Goal: Information Seeking & Learning: Learn about a topic

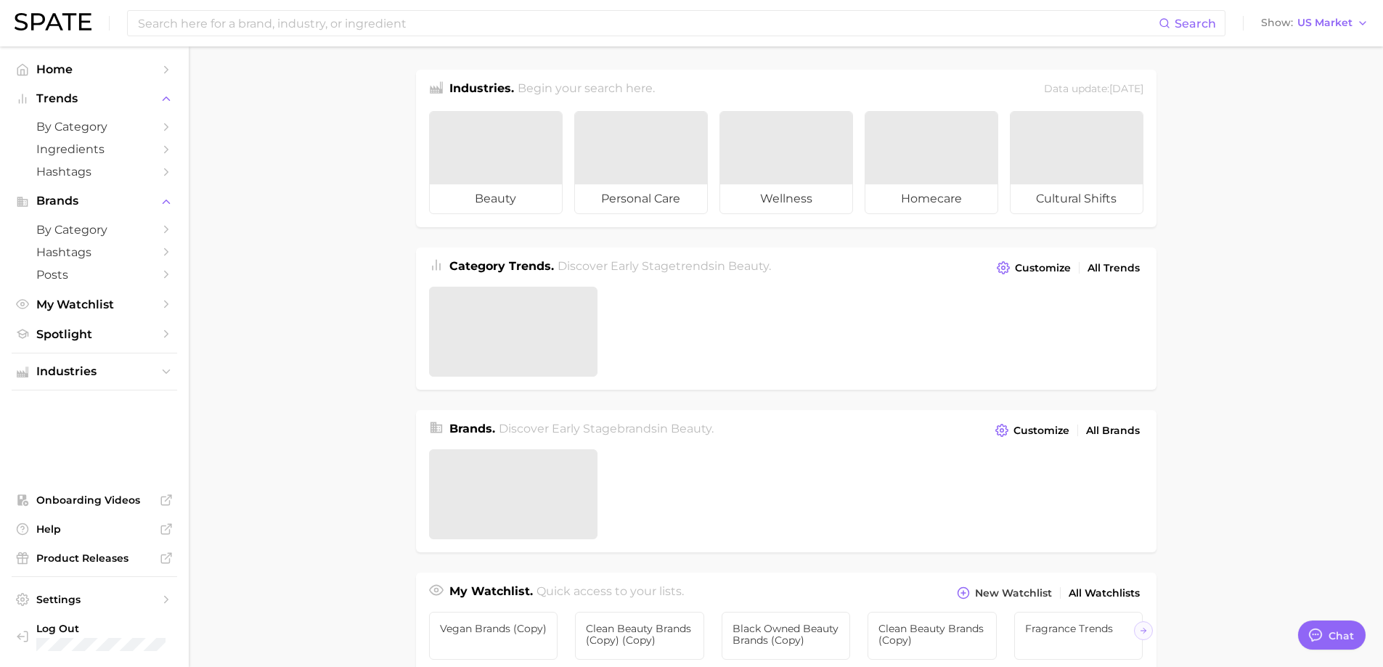
type textarea "x"
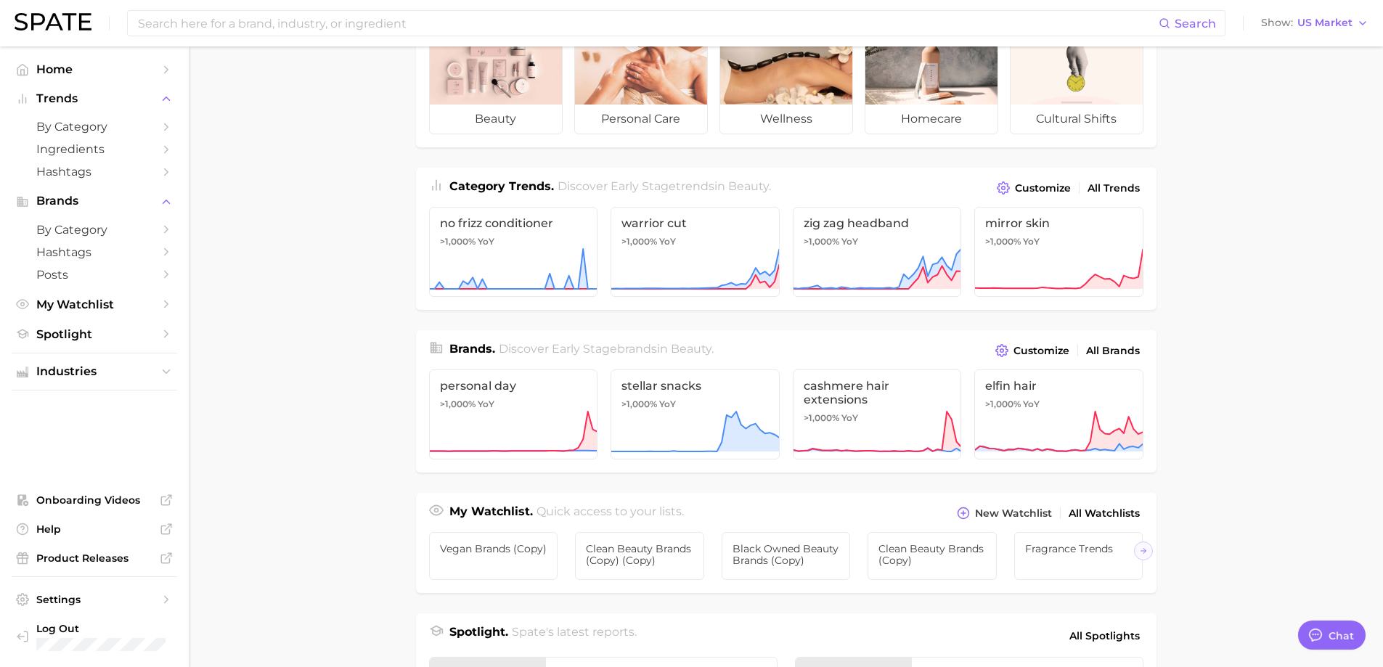
scroll to position [97, 0]
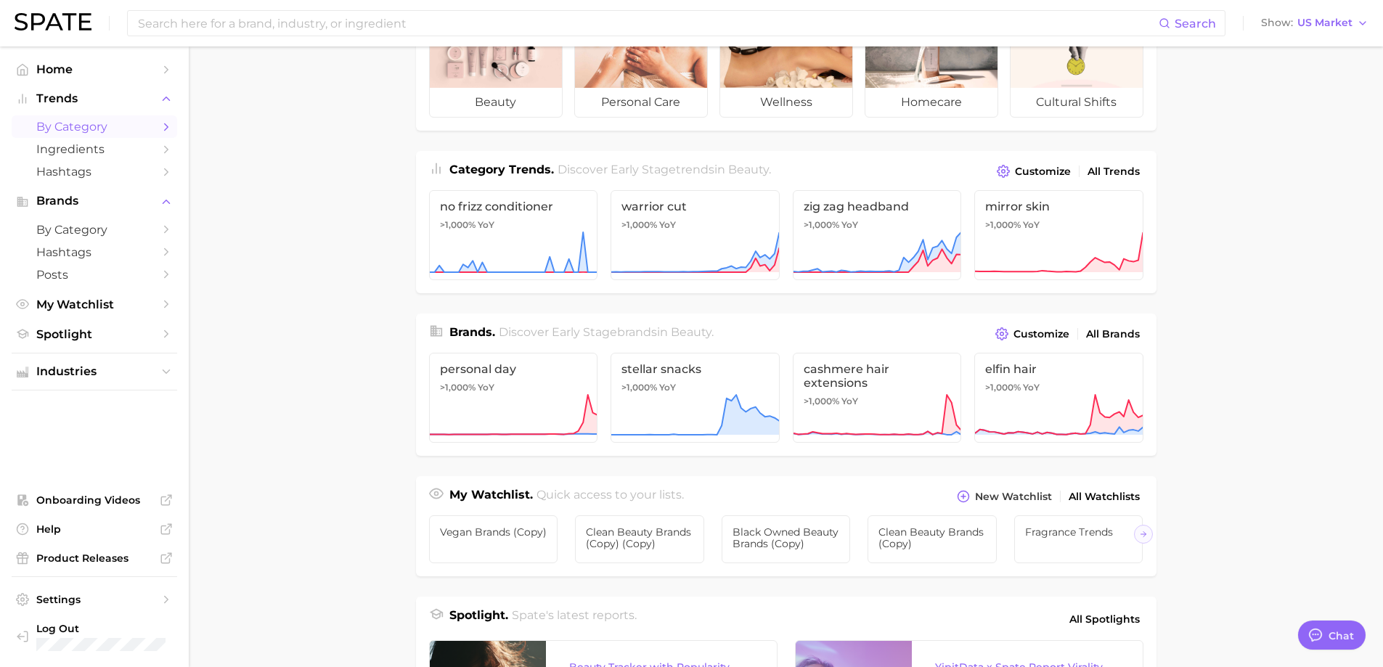
click at [83, 129] on span "by Category" at bounding box center [94, 127] width 116 height 14
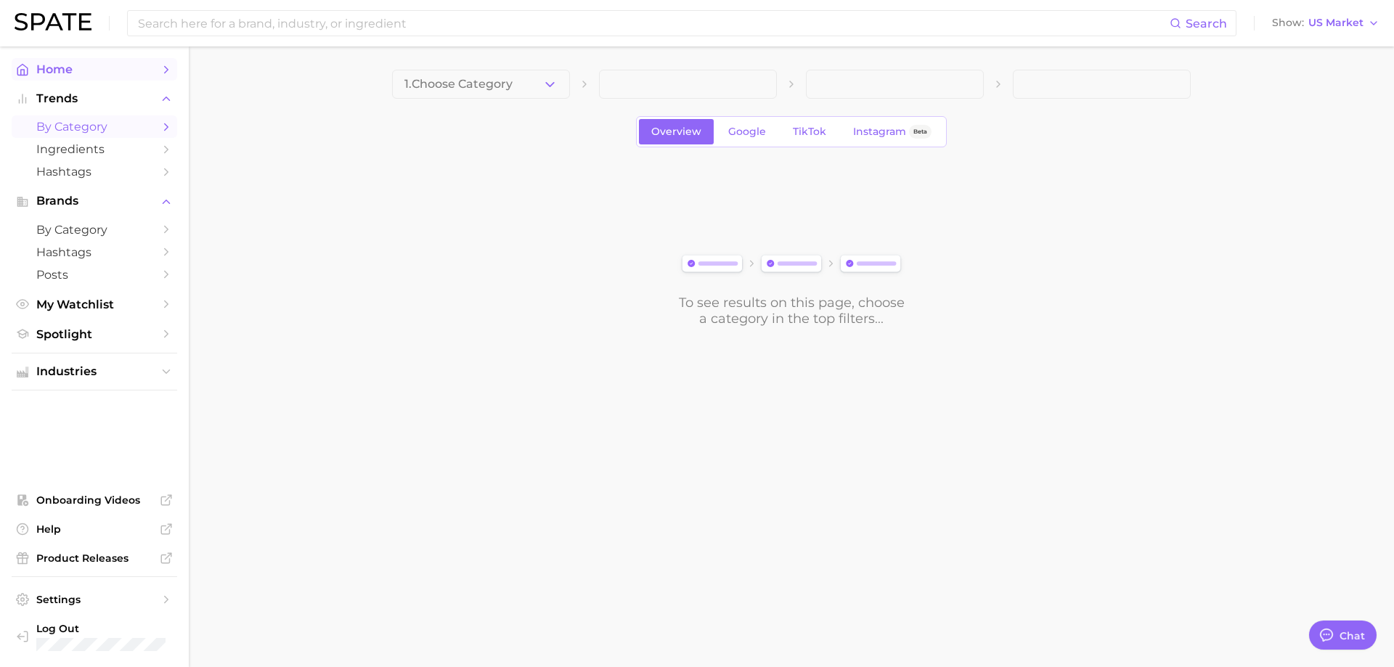
click at [81, 77] on link "Home" at bounding box center [94, 69] width 165 height 23
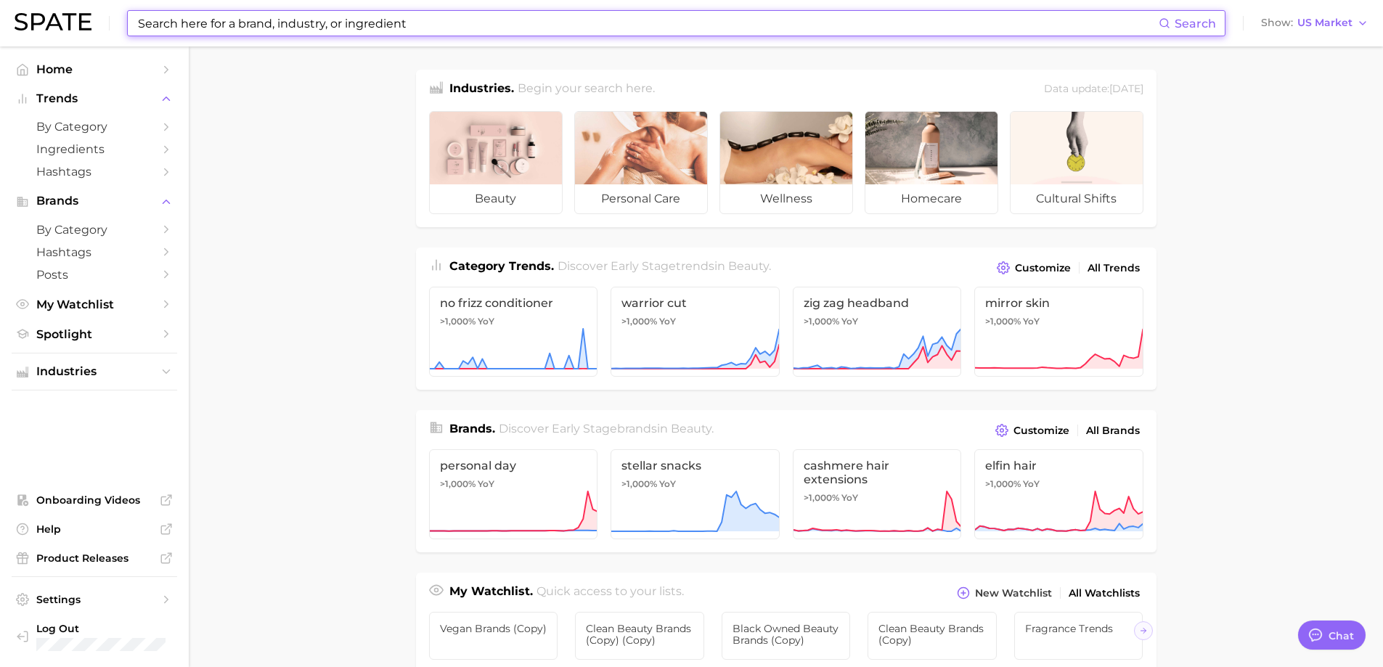
click at [211, 30] on input at bounding box center [647, 23] width 1022 height 25
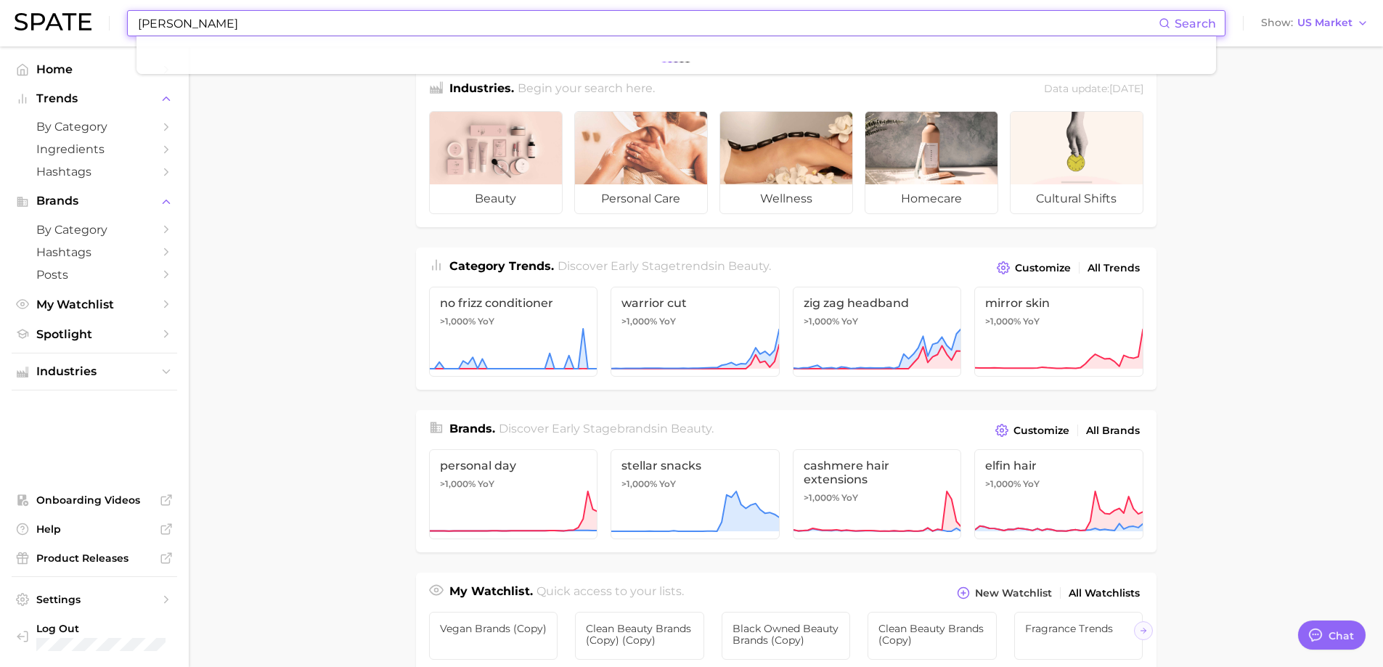
type input "[PERSON_NAME]"
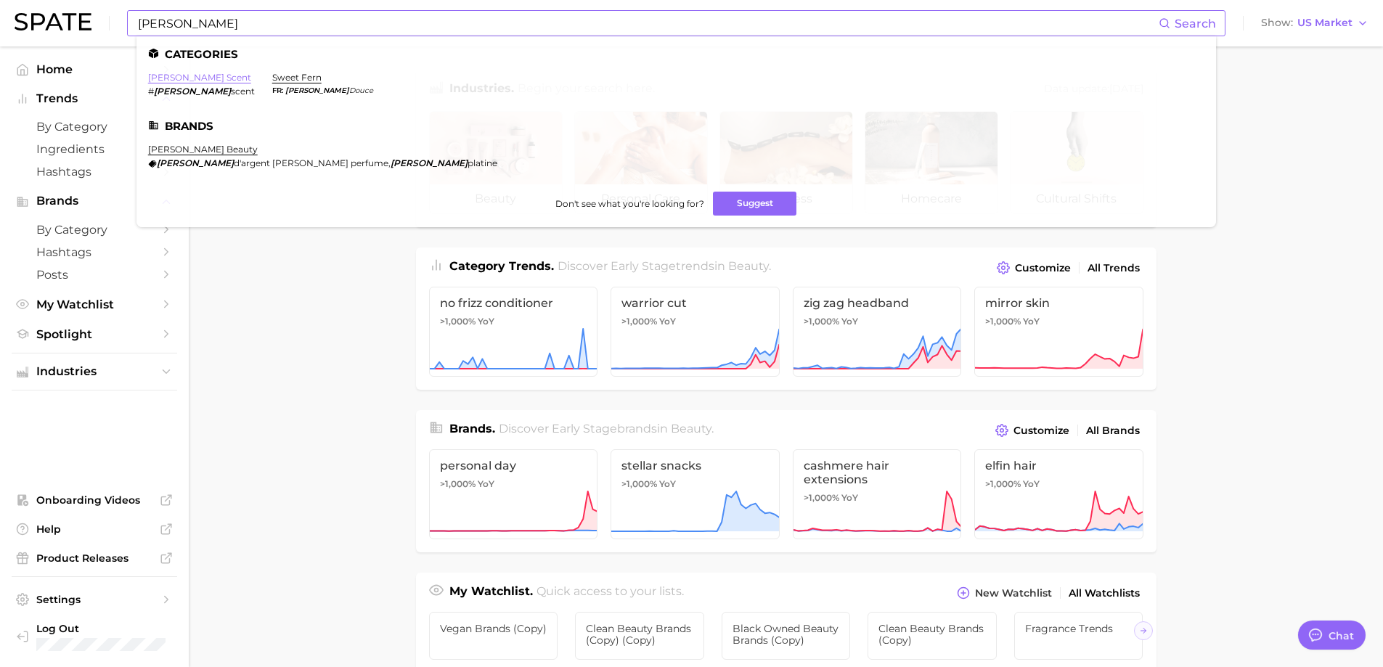
click at [186, 79] on link "[PERSON_NAME] scent" at bounding box center [199, 77] width 103 height 11
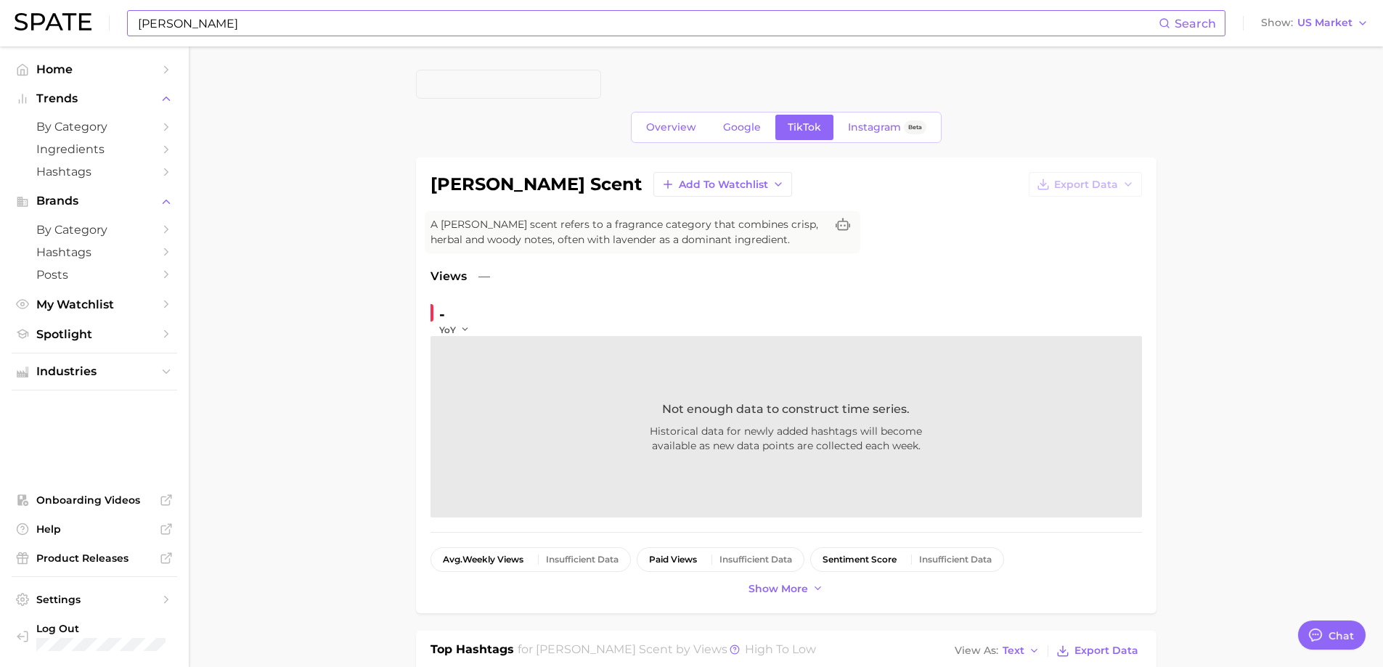
click at [185, 24] on input "[PERSON_NAME]" at bounding box center [647, 23] width 1022 height 25
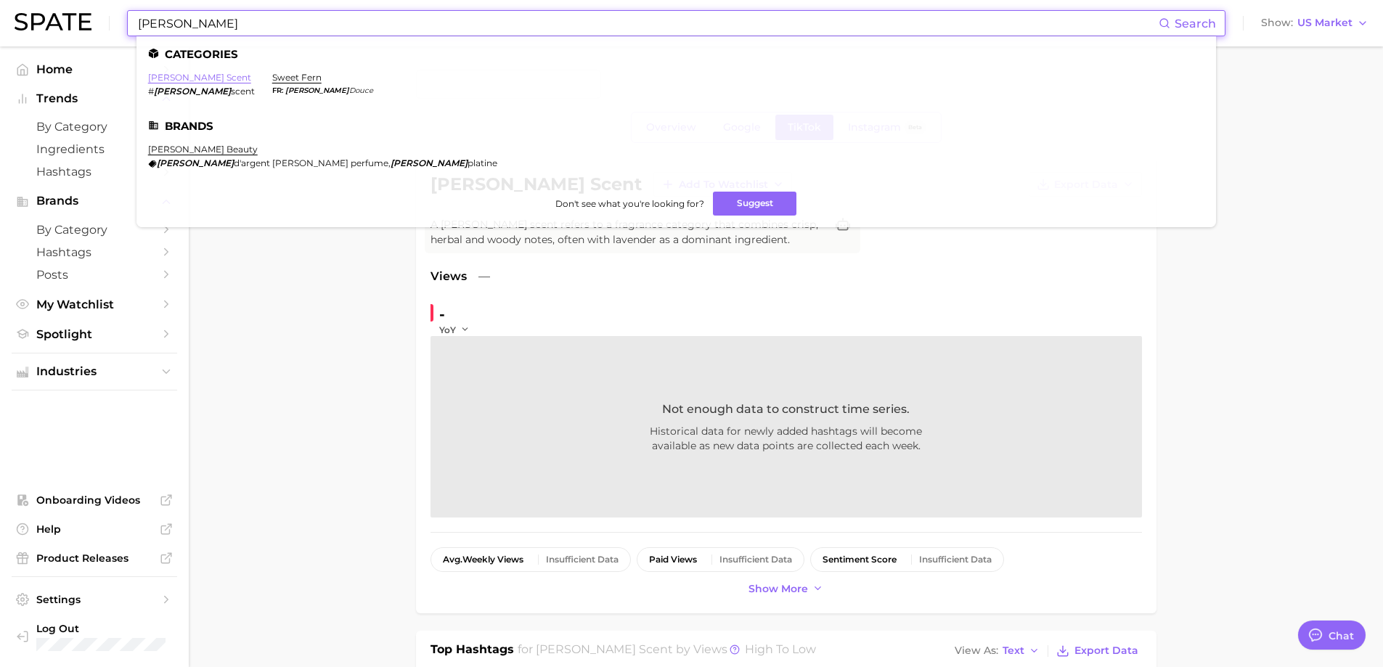
click at [179, 79] on link "[PERSON_NAME] scent" at bounding box center [199, 77] width 103 height 11
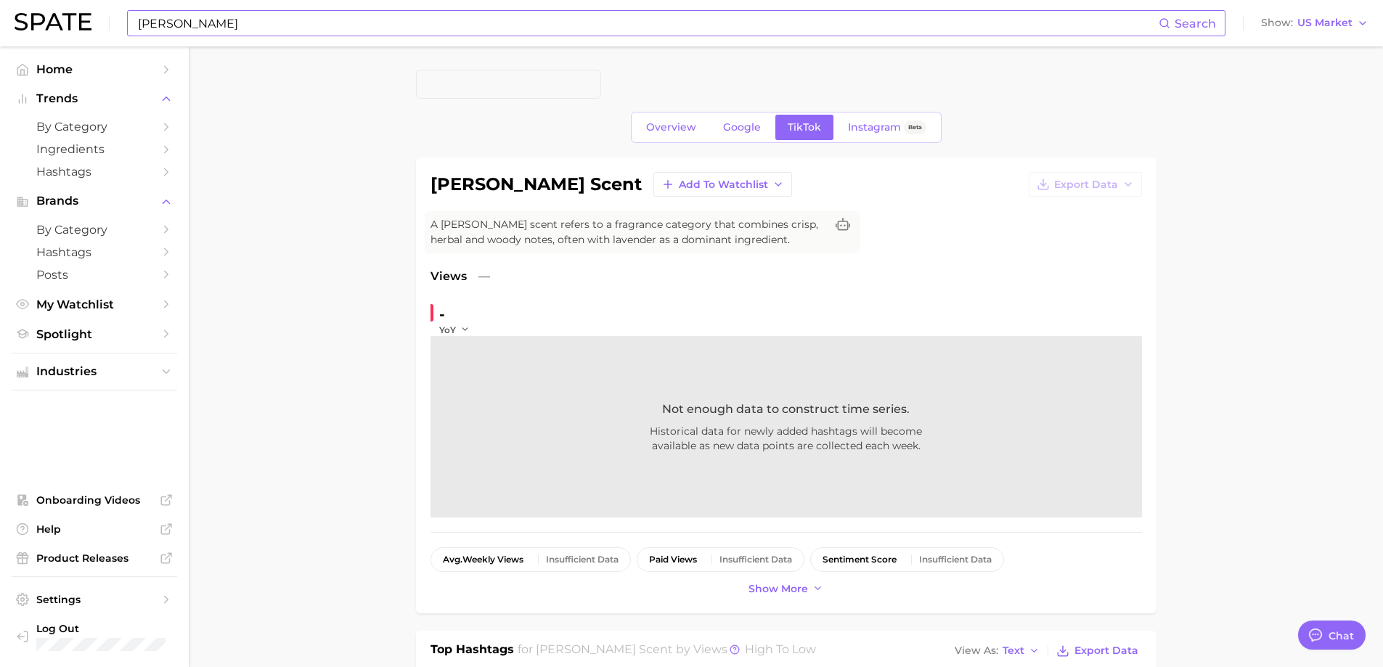
click at [181, 20] on input "[PERSON_NAME]" at bounding box center [647, 23] width 1022 height 25
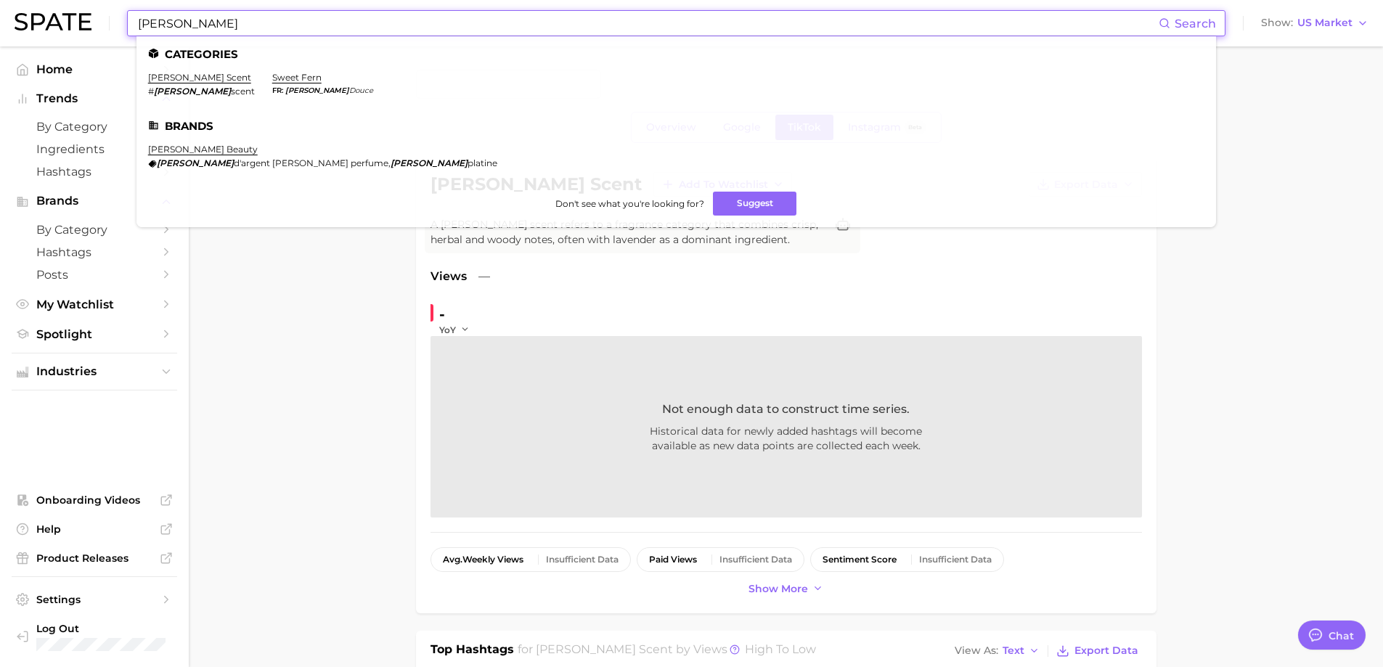
drag, startPoint x: 132, startPoint y: 15, endPoint x: 97, endPoint y: 10, distance: 35.8
click at [97, 10] on div "[PERSON_NAME] Search Categories [PERSON_NAME] scent # [PERSON_NAME] scent [PERS…" at bounding box center [692, 23] width 1354 height 46
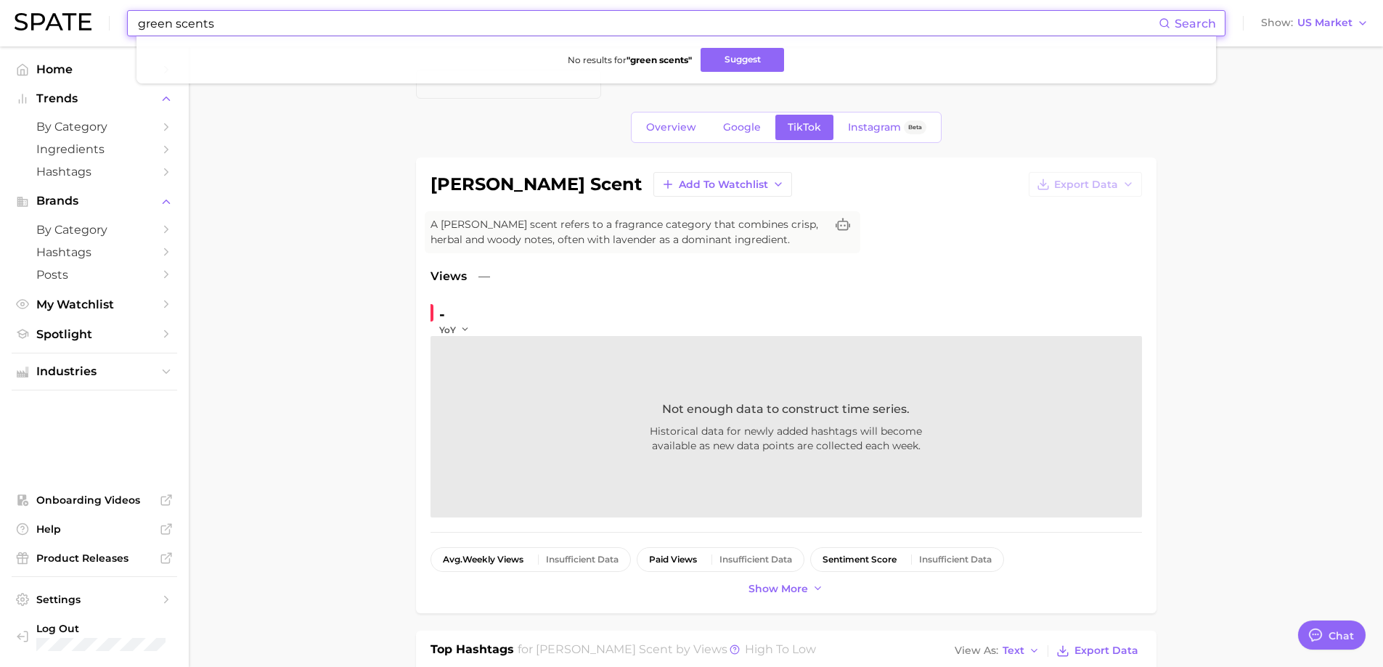
drag, startPoint x: 266, startPoint y: 24, endPoint x: -44, endPoint y: -19, distance: 313.6
click at [0, 0] on html "green scents Search No results for " green scents " Suggest Show US Market Home…" at bounding box center [691, 333] width 1383 height 667
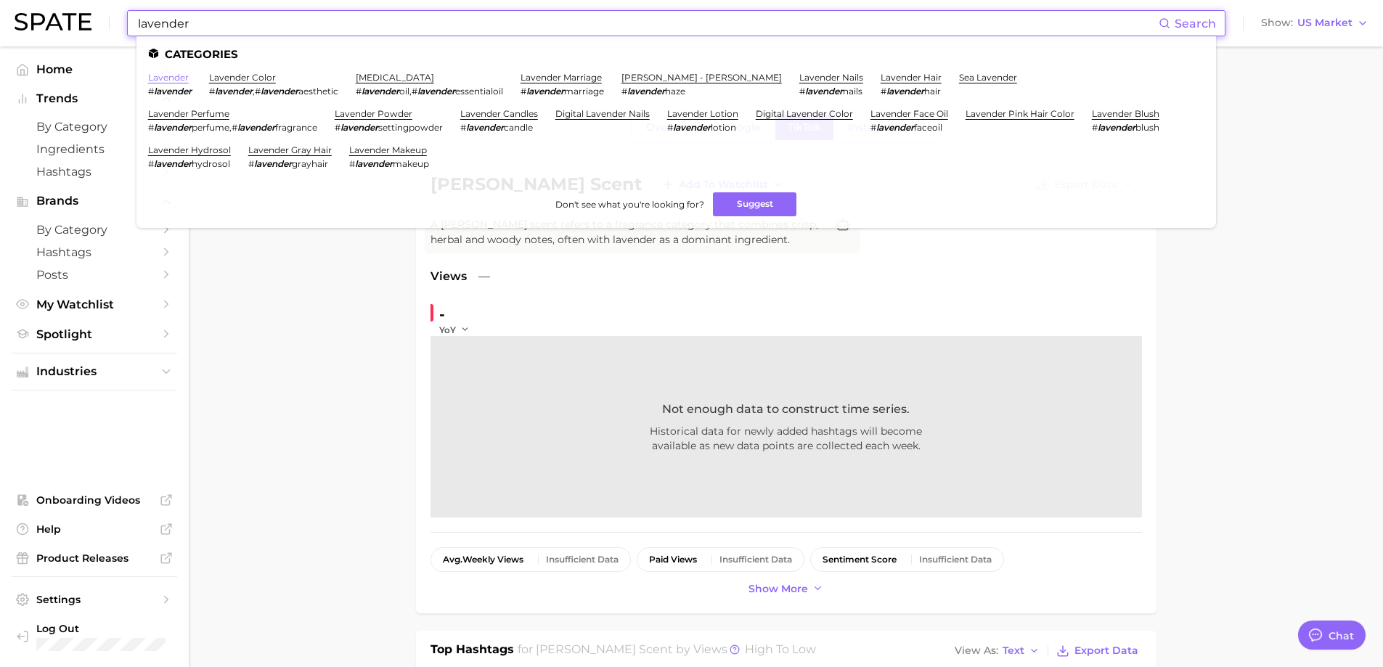
type input "lavender"
click at [210, 118] on link "lavender perfume" at bounding box center [188, 113] width 81 height 11
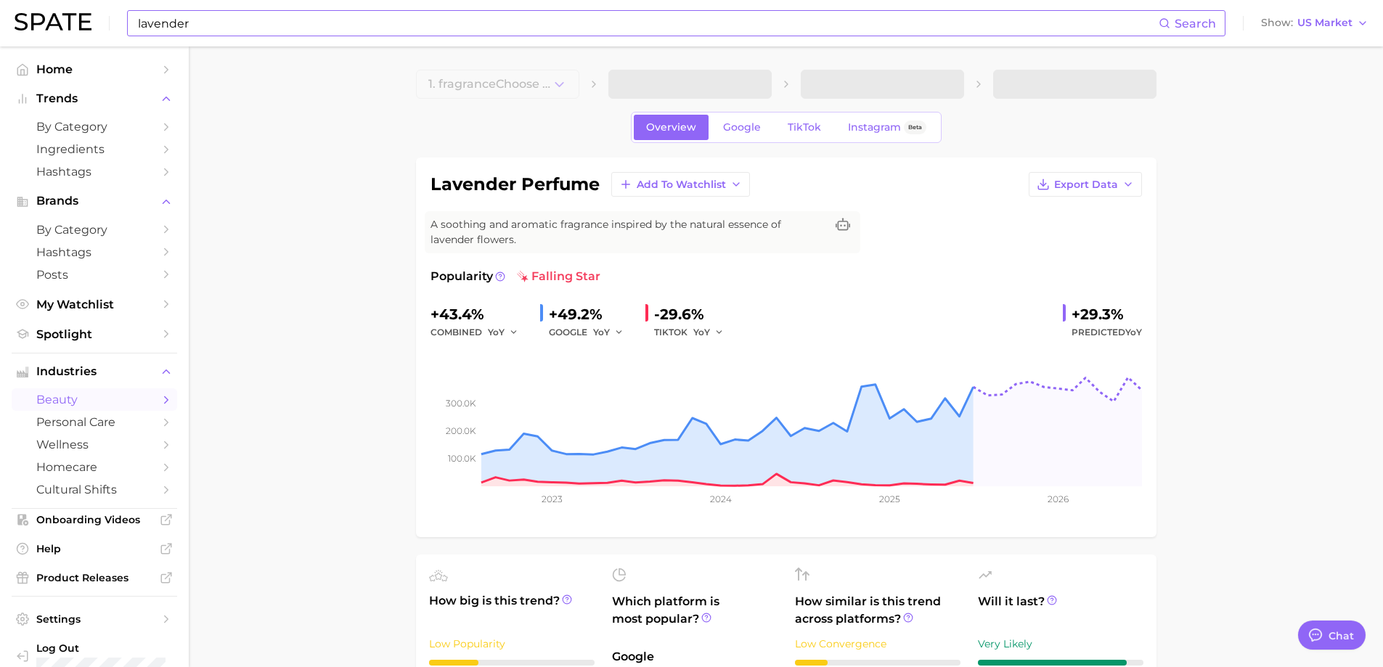
type textarea "x"
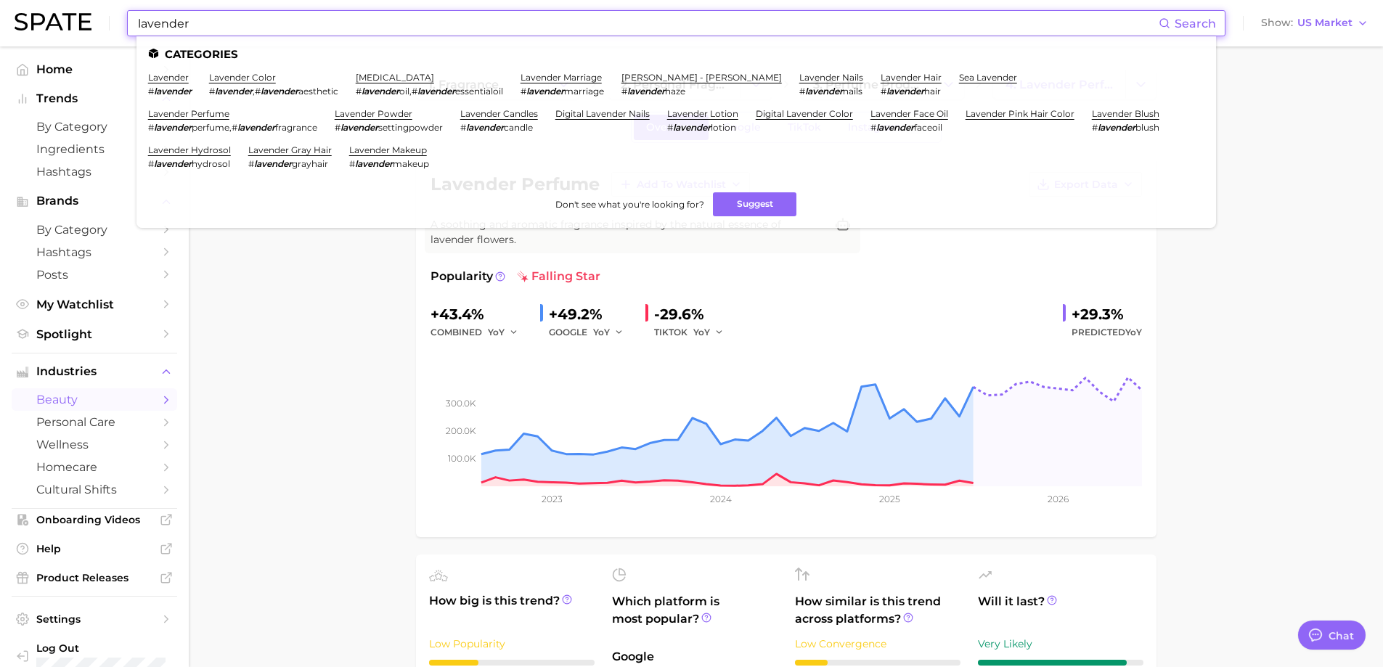
click at [282, 24] on input "lavender" at bounding box center [647, 23] width 1022 height 25
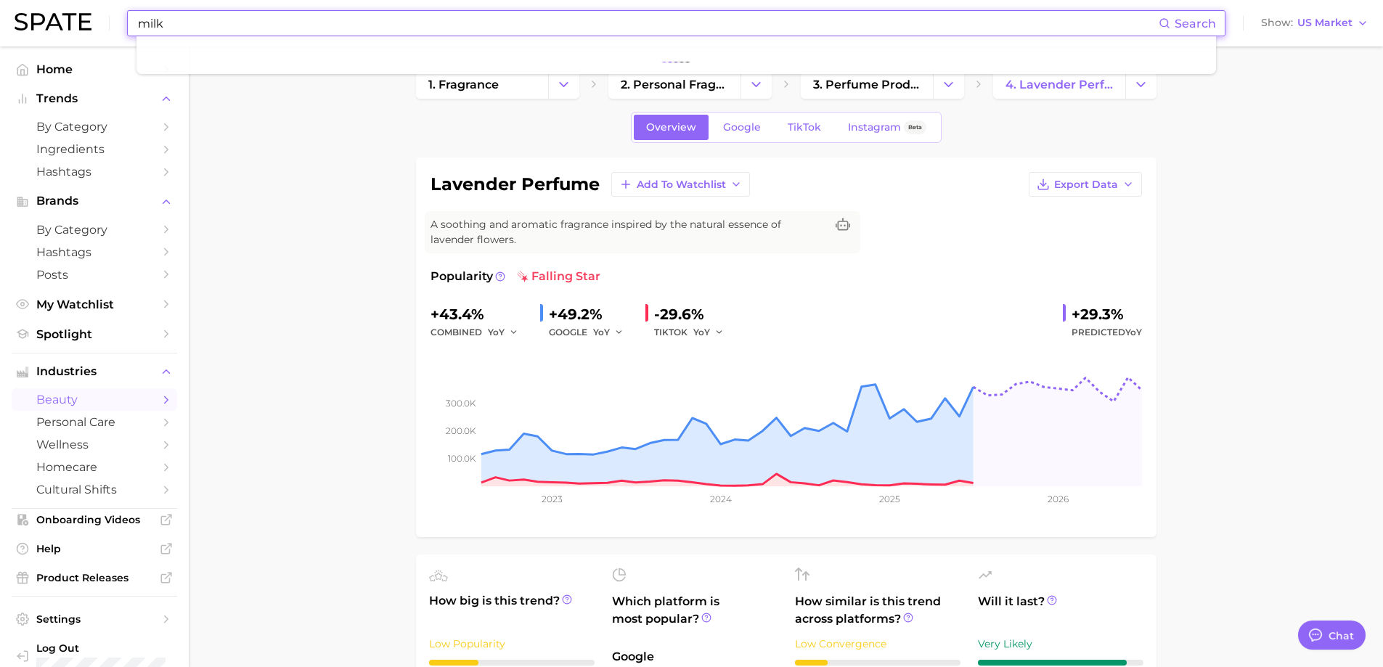
type input "l"
type input "c"
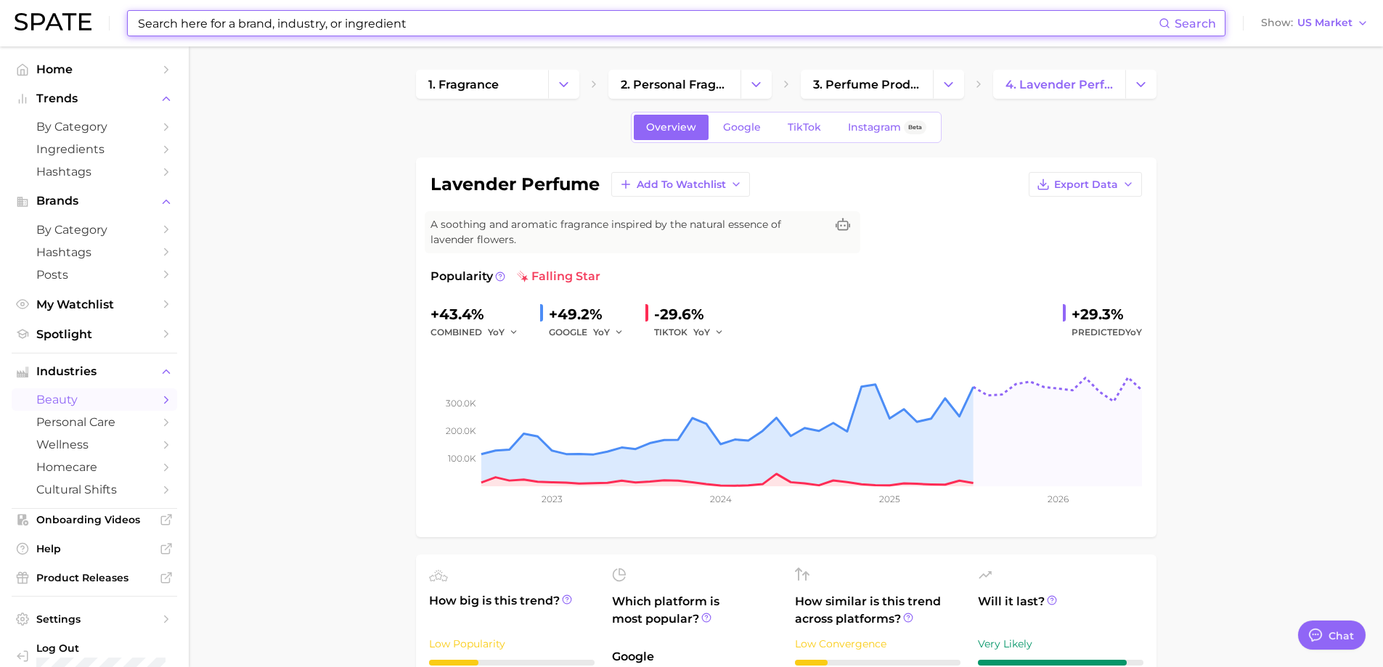
type input "a"
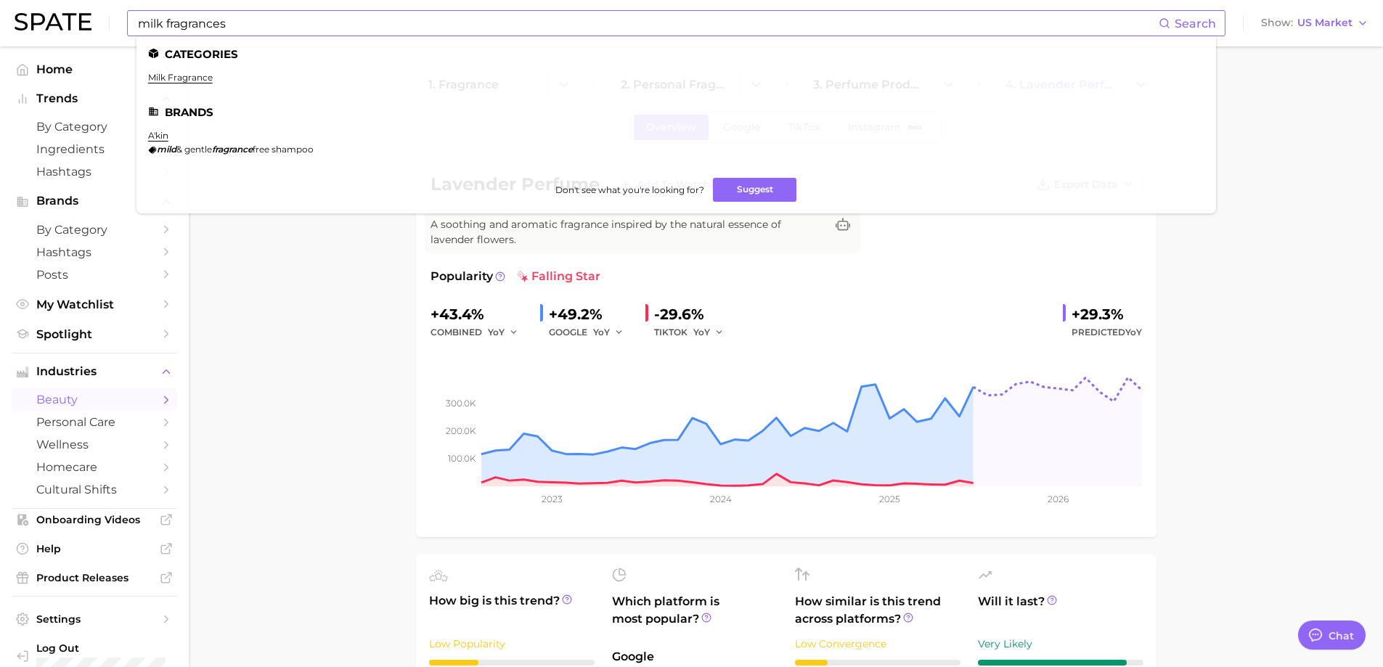
click at [167, 71] on ul "Categories milk fragrance Brands a'kin mild & gentle fragrance free shampoo Don…" at bounding box center [675, 124] width 1079 height 177
click at [168, 75] on link "milk fragrance" at bounding box center [180, 77] width 65 height 11
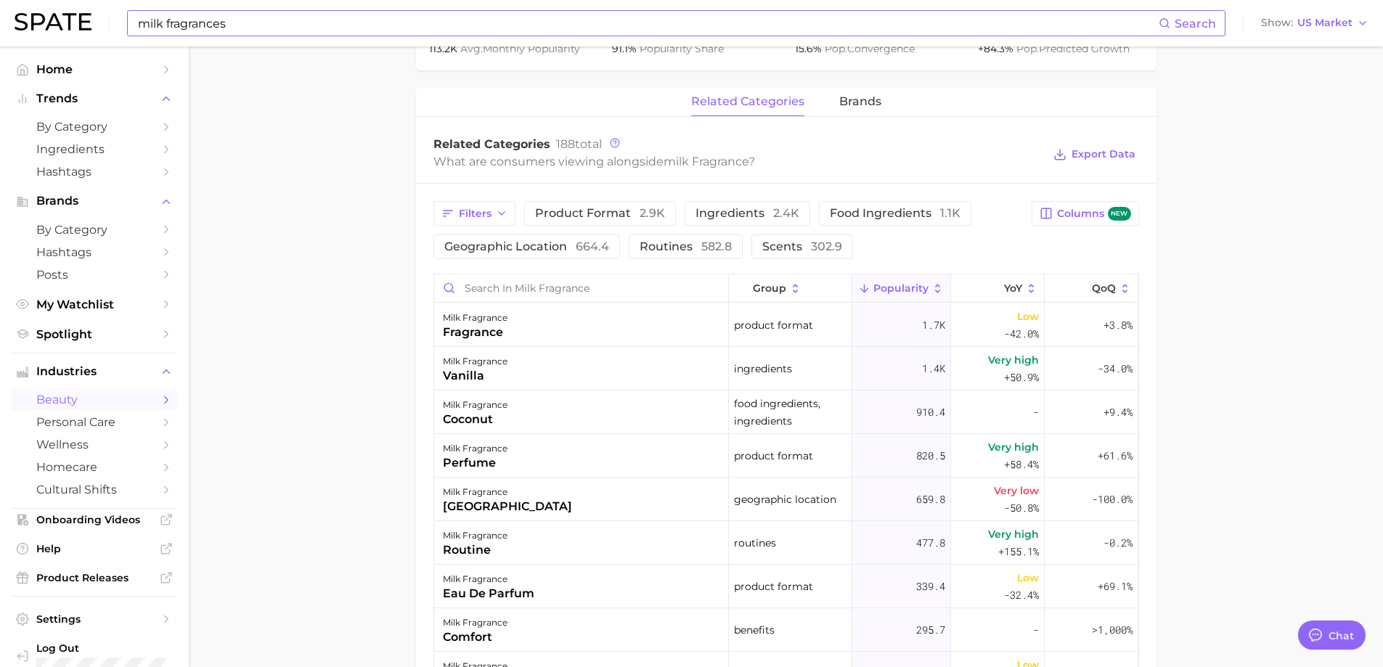
scroll to position [387, 0]
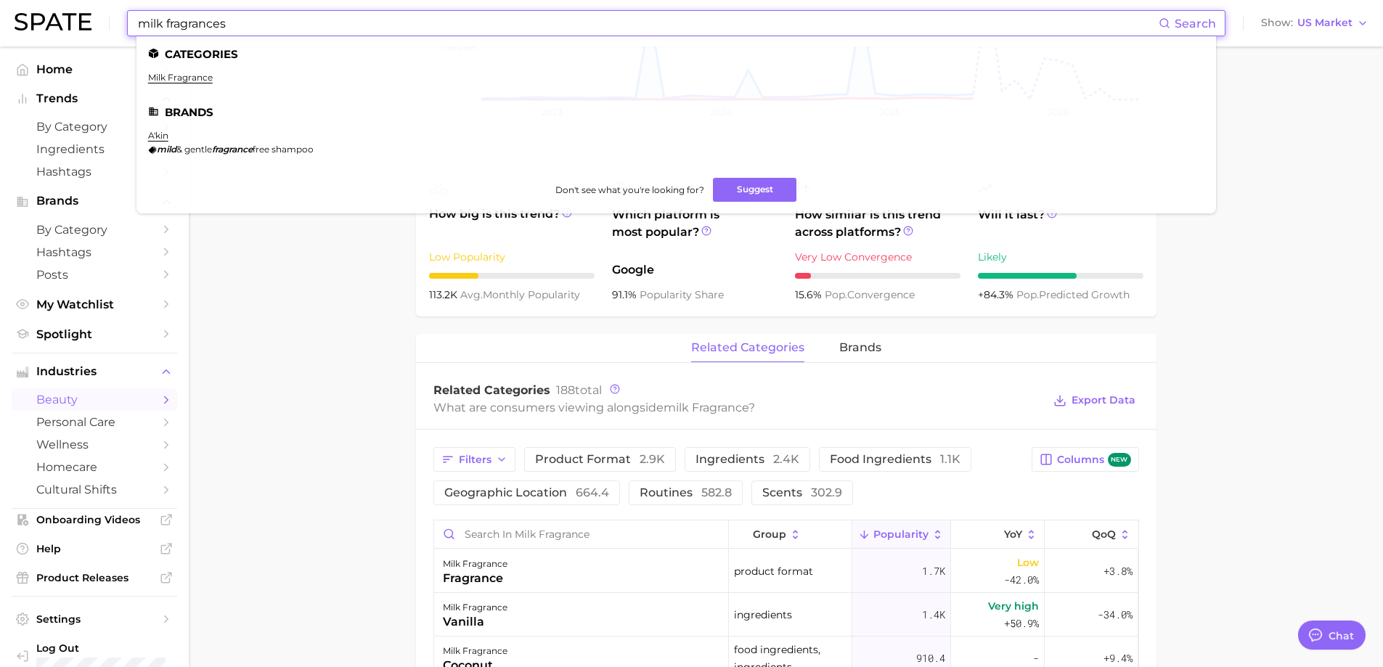
drag, startPoint x: 266, startPoint y: 30, endPoint x: 44, endPoint y: -27, distance: 230.1
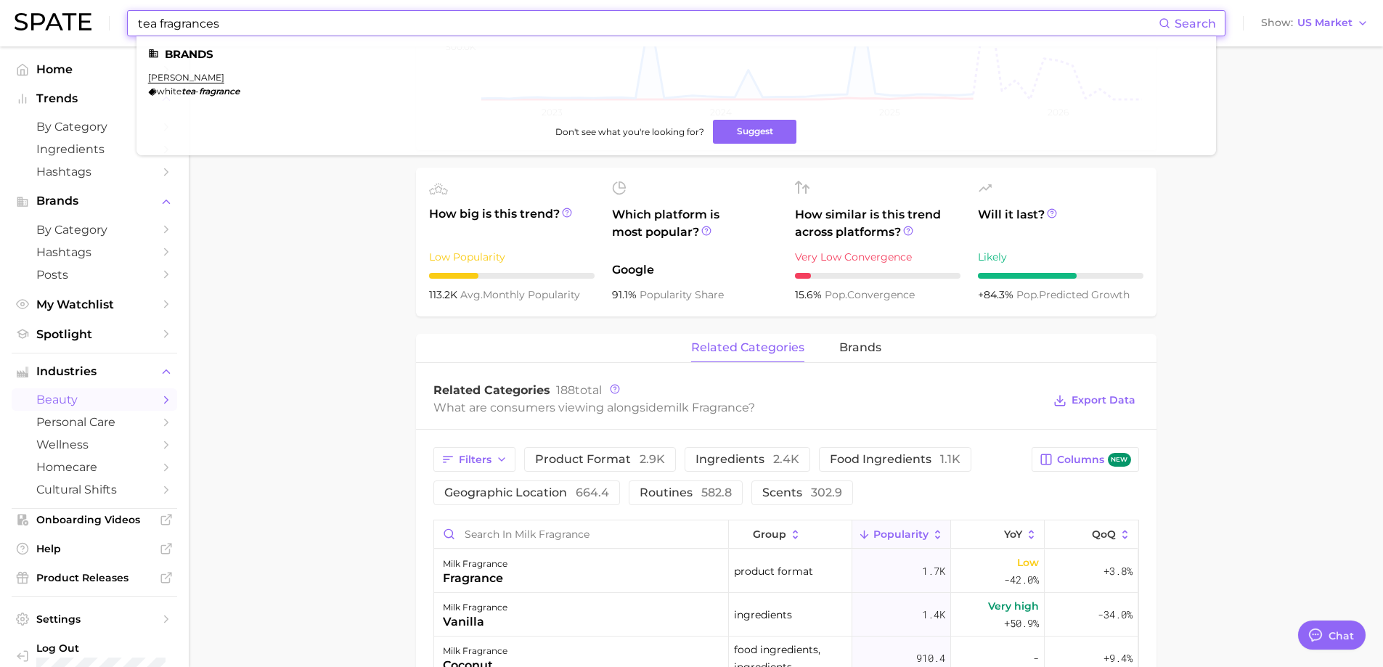
click at [152, 30] on input "tea fragrances" at bounding box center [647, 23] width 1022 height 25
click at [227, 17] on input "tea fragrances" at bounding box center [647, 23] width 1022 height 25
drag, startPoint x: 247, startPoint y: 23, endPoint x: 68, endPoint y: 1, distance: 180.7
click at [68, 1] on div "tea fragrances Search Brands [PERSON_NAME] tea - fragrance Don't see what you'r…" at bounding box center [692, 23] width 1354 height 46
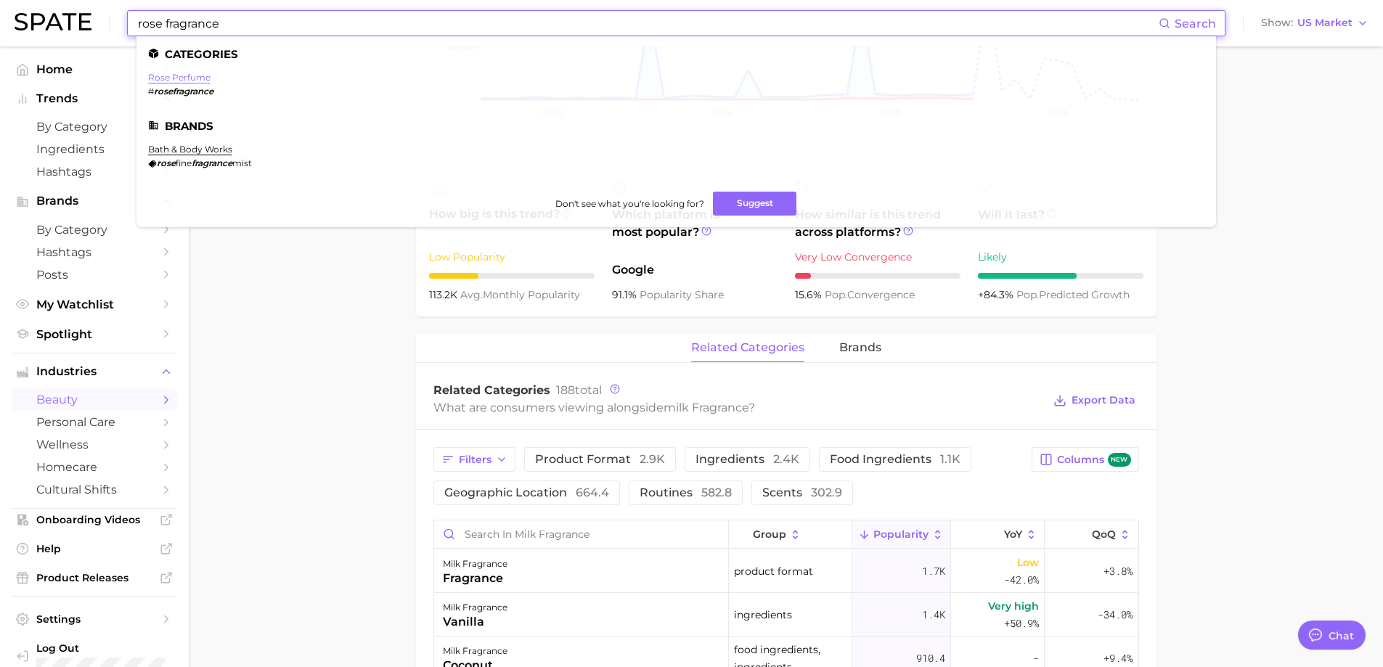
click at [183, 76] on link "rose perfume" at bounding box center [179, 77] width 62 height 11
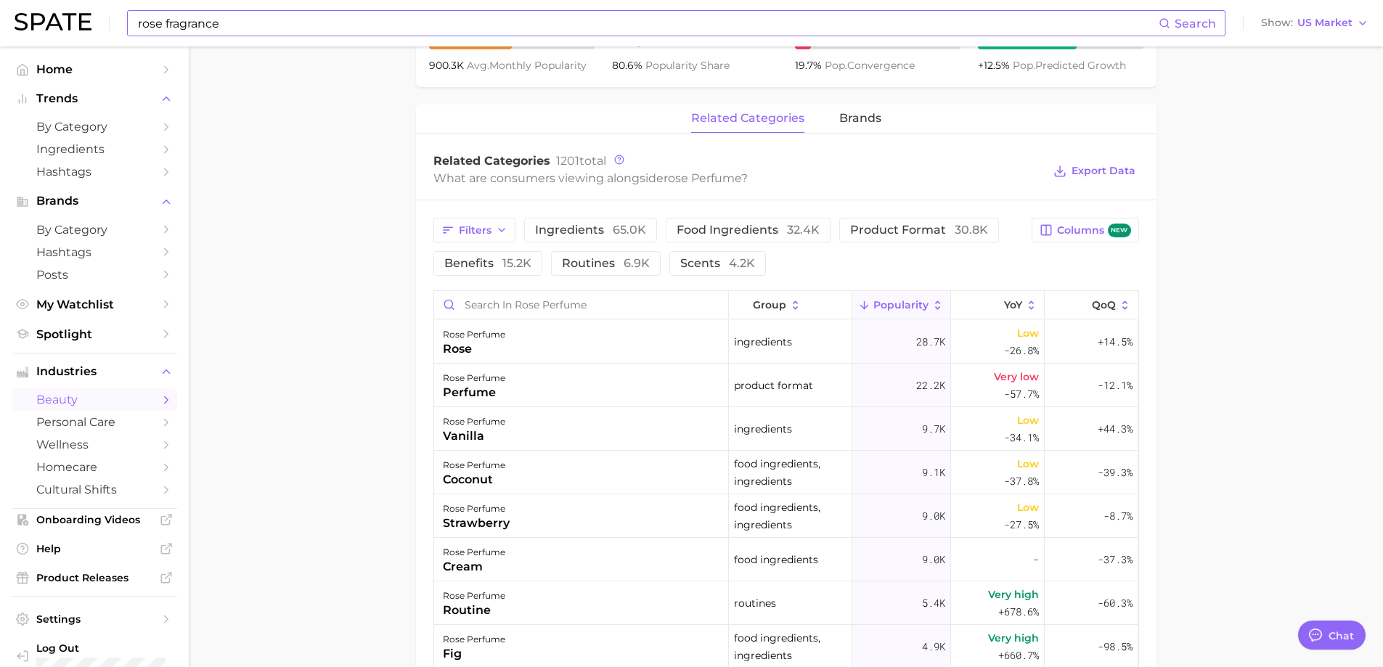
scroll to position [629, 0]
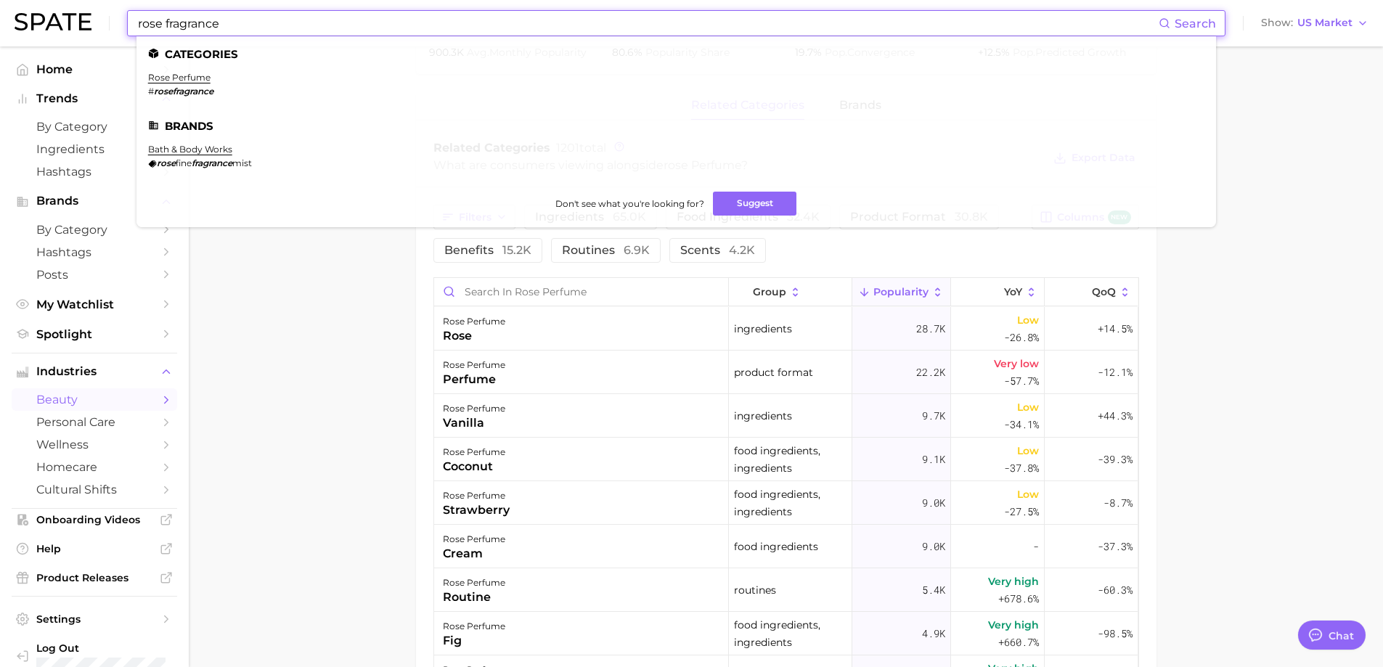
drag, startPoint x: 261, startPoint y: 23, endPoint x: 97, endPoint y: -3, distance: 166.1
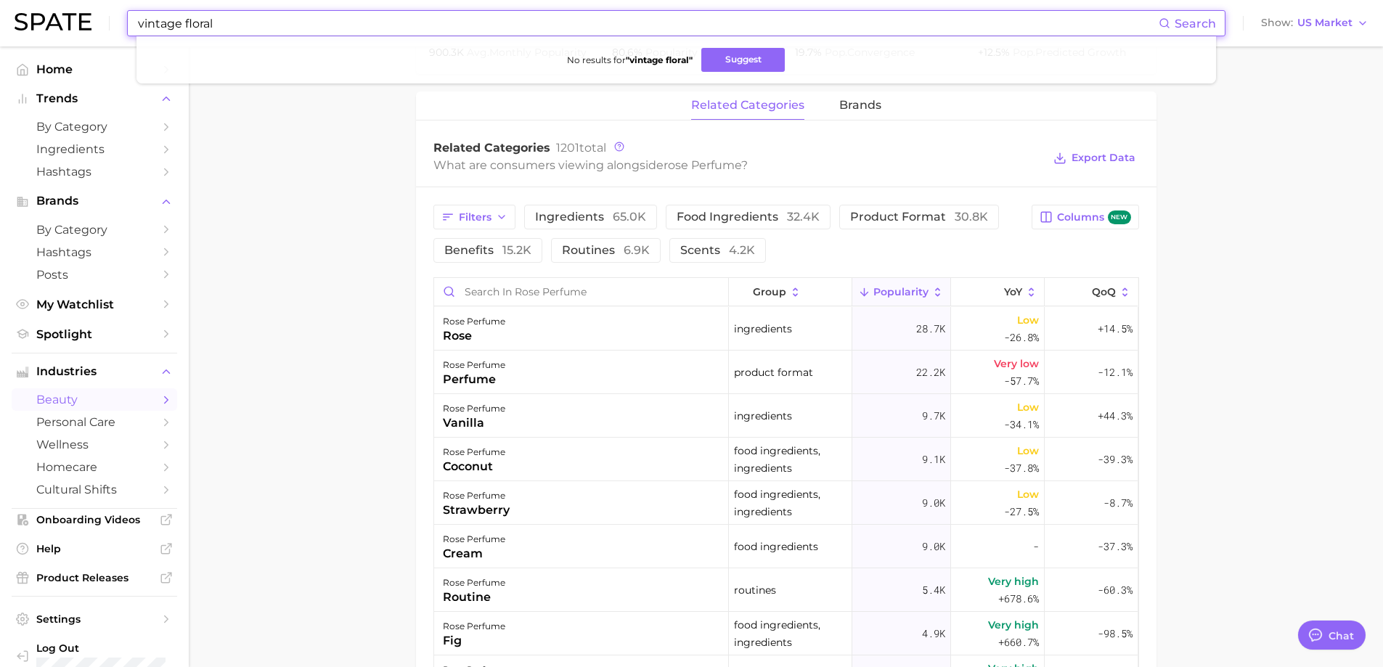
click at [278, 20] on input "vintage floral" at bounding box center [647, 23] width 1022 height 25
drag, startPoint x: 265, startPoint y: 27, endPoint x: 10, endPoint y: -38, distance: 262.8
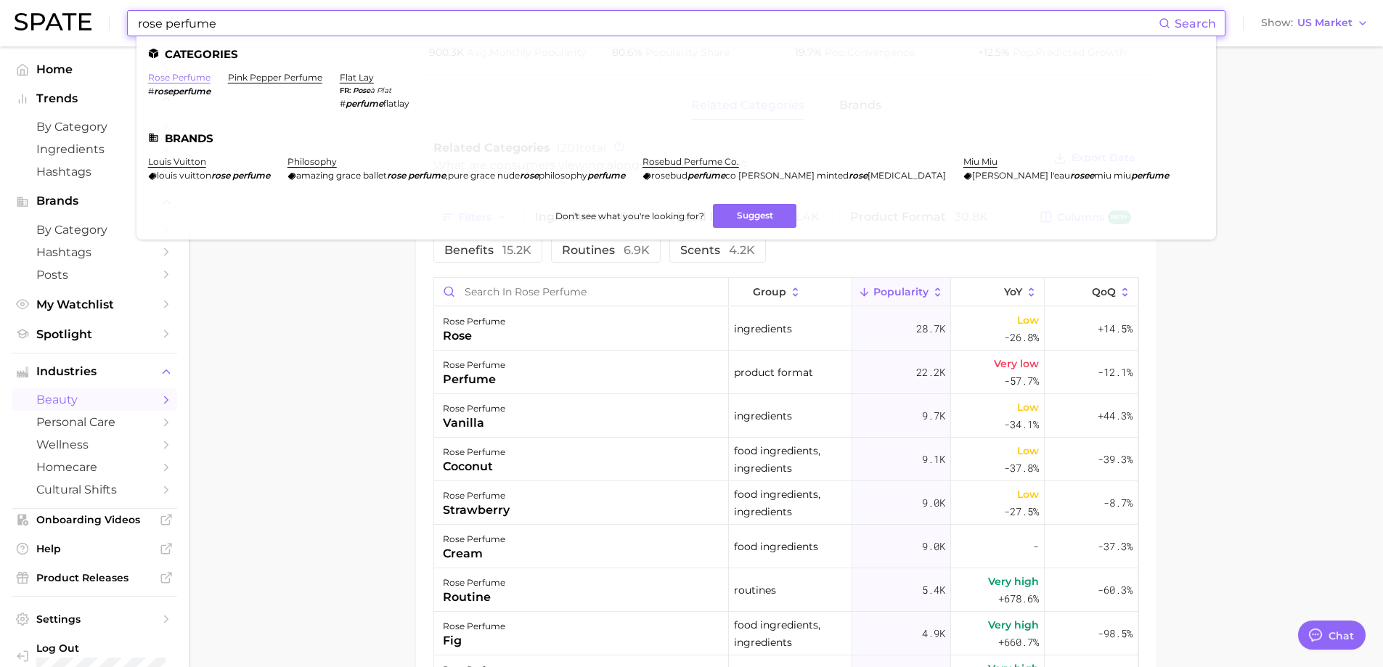
type input "rose perfume"
click at [164, 76] on link "rose perfume" at bounding box center [179, 77] width 62 height 11
click at [229, 25] on input "rose perfume" at bounding box center [647, 23] width 1022 height 25
click at [179, 75] on link "rose perfume" at bounding box center [179, 77] width 62 height 11
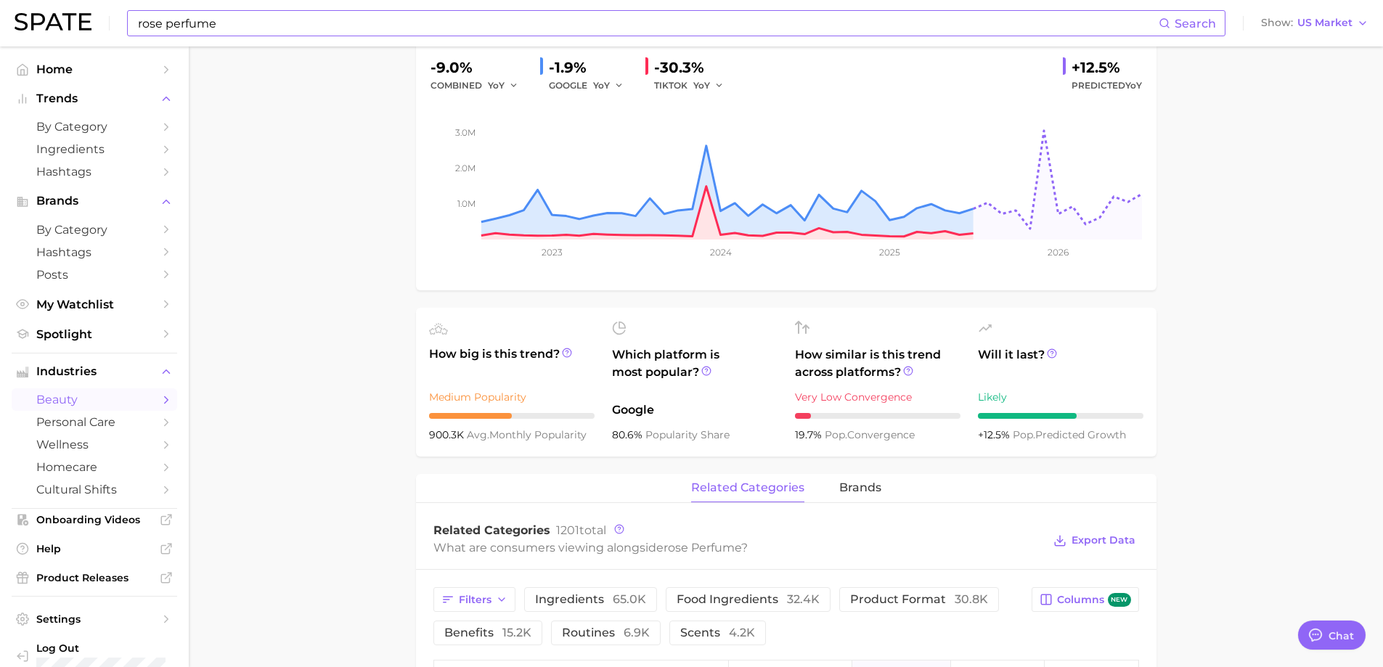
scroll to position [242, 0]
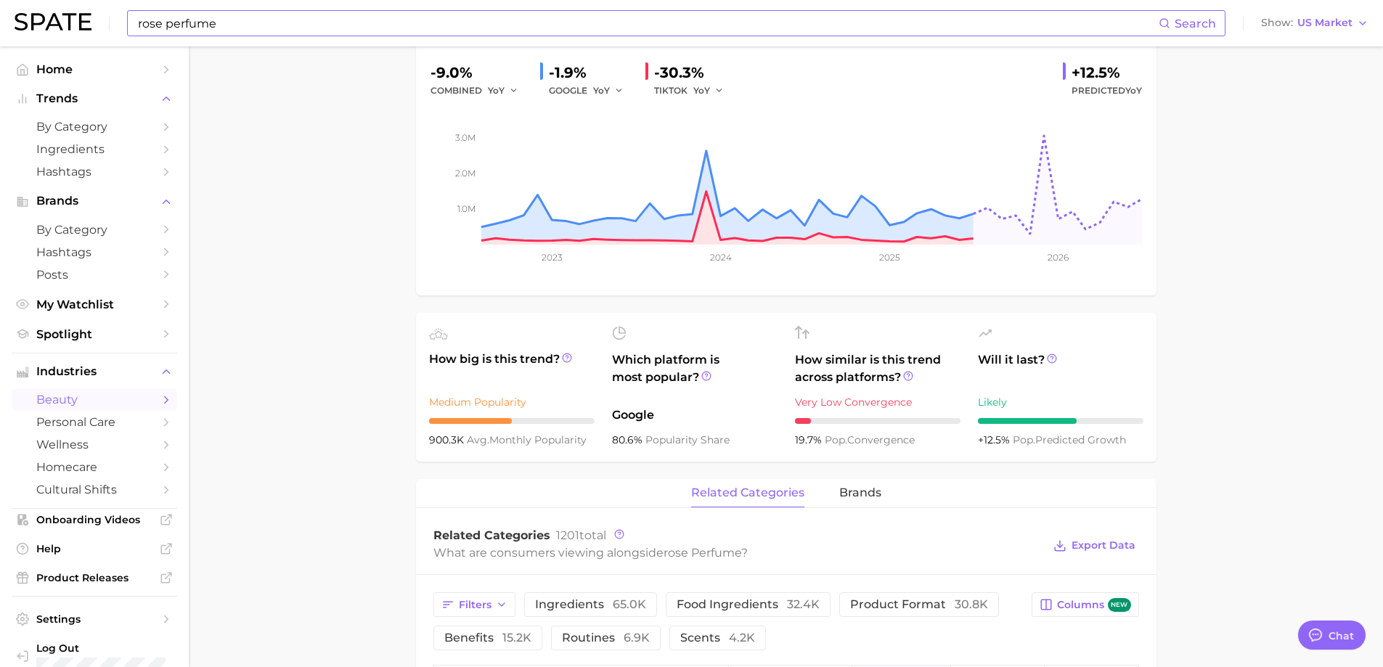
click at [296, 99] on main "1. fragrance 2. personal fragrance 3. perfume products 4. rose perfume Overview…" at bounding box center [786, 613] width 1194 height 1617
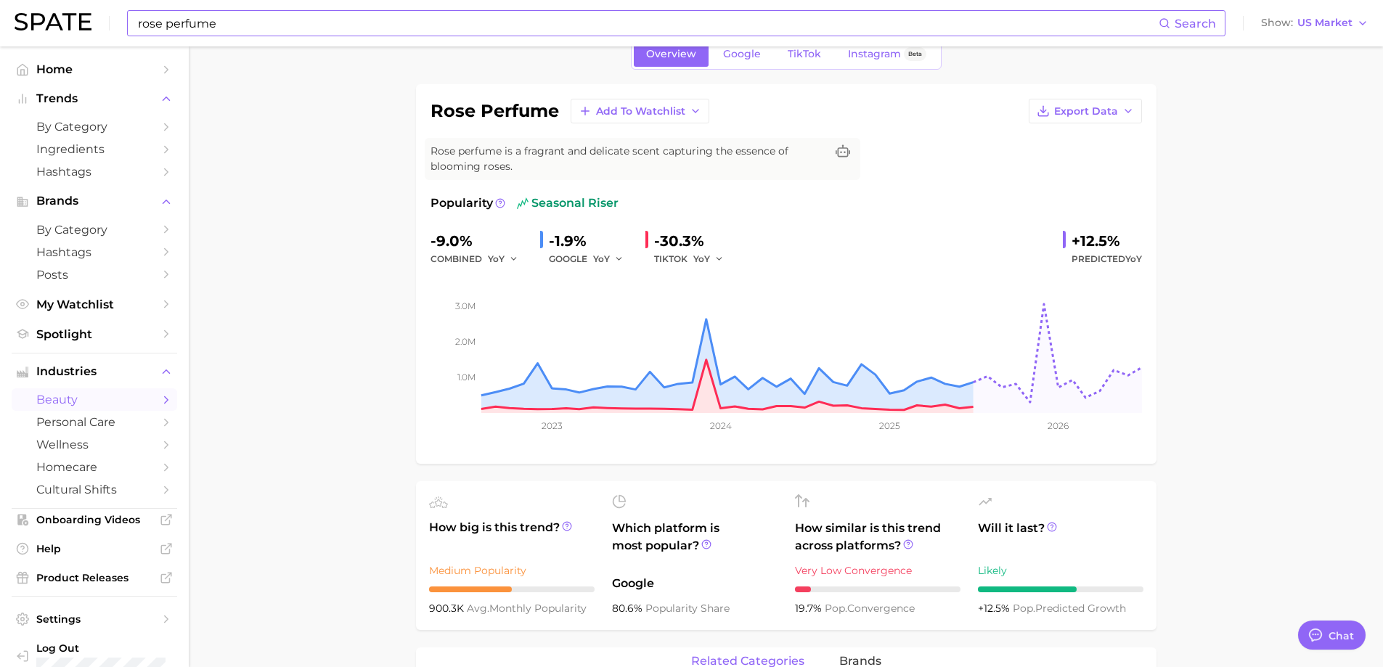
scroll to position [0, 0]
